Goal: Task Accomplishment & Management: Manage account settings

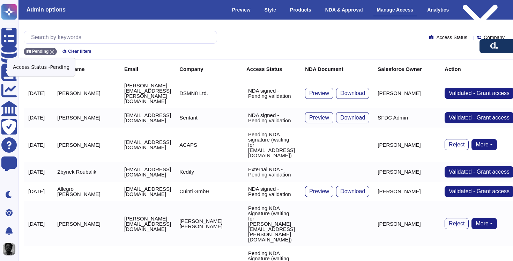
click at [51, 52] on icon at bounding box center [52, 52] width 4 height 4
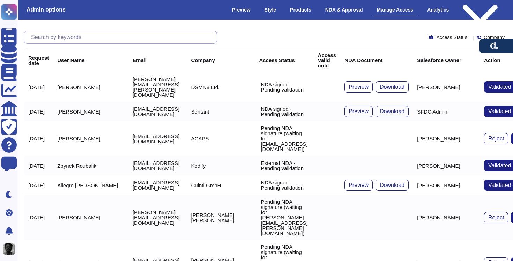
click at [103, 38] on input "text" at bounding box center [122, 37] width 189 height 12
paste input "[EMAIL_ADDRESS][DOMAIN_NAME]"
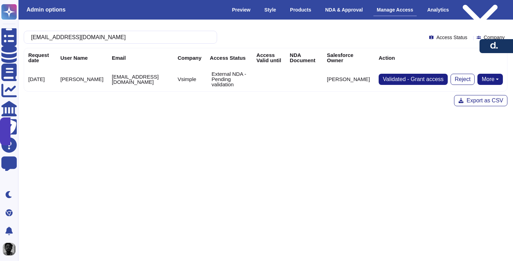
type input "[EMAIL_ADDRESS][DOMAIN_NAME]"
click at [492, 74] on button "More" at bounding box center [489, 79] width 25 height 11
click at [470, 99] on link "Send NDA" at bounding box center [464, 101] width 77 height 8
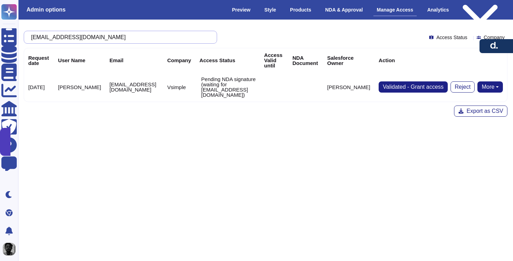
click at [140, 37] on input "[EMAIL_ADDRESS][DOMAIN_NAME]" at bounding box center [119, 37] width 182 height 12
paste input "[PERSON_NAME].[PERSON_NAME]@dozuki"
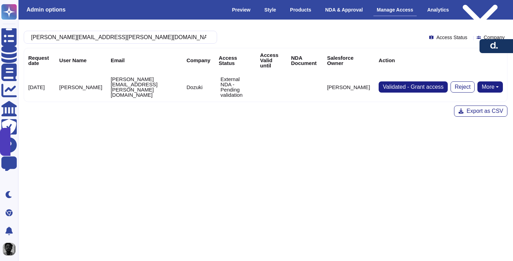
type input "[PERSON_NAME][EMAIL_ADDRESS][PERSON_NAME][DOMAIN_NAME]"
click at [498, 81] on button "More" at bounding box center [489, 86] width 25 height 11
click at [476, 105] on link "Send NDA" at bounding box center [464, 109] width 77 height 8
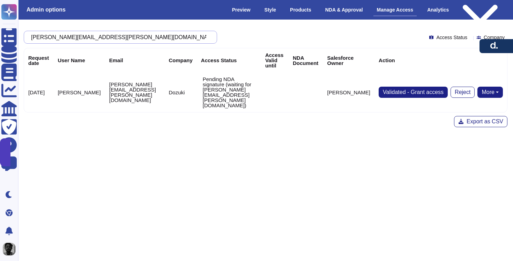
click at [155, 37] on input "[PERSON_NAME][EMAIL_ADDRESS][PERSON_NAME][DOMAIN_NAME]" at bounding box center [119, 37] width 182 height 12
paste input "ozuki"
type input "[PERSON_NAME][EMAIL_ADDRESS][DOMAIN_NAME]"
click at [487, 87] on button "More" at bounding box center [489, 92] width 25 height 11
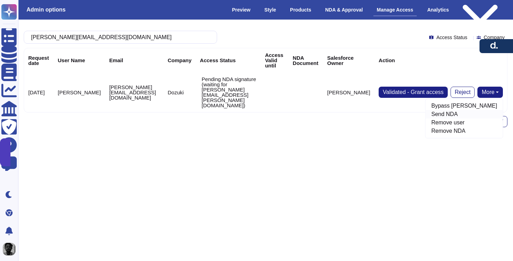
click at [468, 110] on link "Send NDA" at bounding box center [464, 114] width 77 height 8
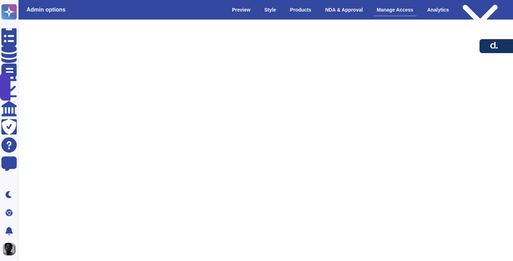
scroll to position [0, 6]
